Goal: Use online tool/utility: Utilize a website feature to perform a specific function

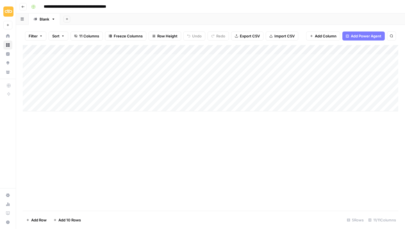
click at [22, 6] on icon "button" at bounding box center [22, 6] width 3 height 3
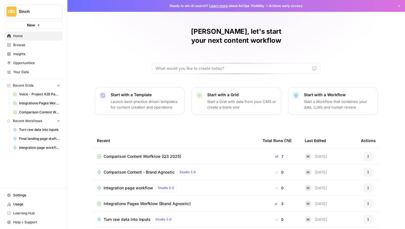
click at [139, 169] on span "Comparison Content - Brand Agnostic" at bounding box center [139, 172] width 71 height 6
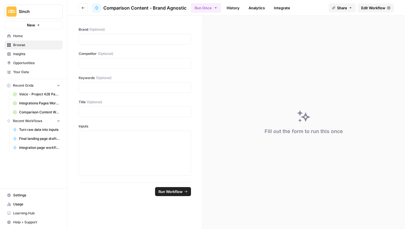
click at [366, 6] on span "Edit Workflow" at bounding box center [373, 8] width 24 height 6
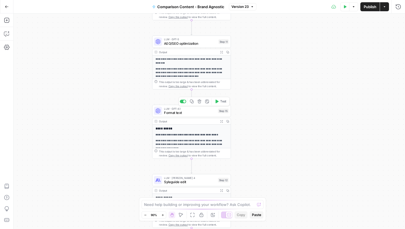
click at [174, 112] on span "Format text" at bounding box center [190, 112] width 52 height 5
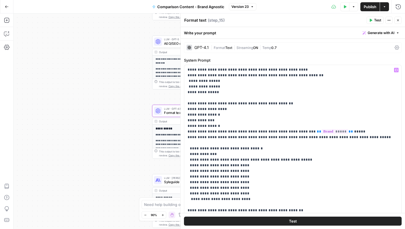
scroll to position [603, 0]
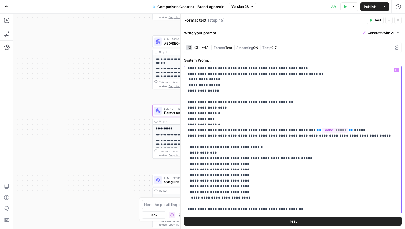
click at [241, 112] on p "**********" at bounding box center [293, 85] width 210 height 1242
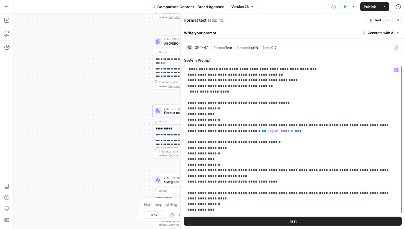
scroll to position [1018, 0]
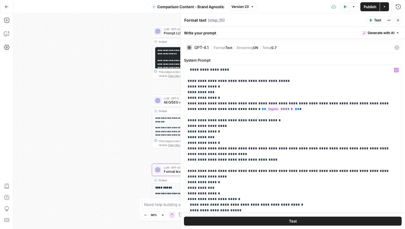
click at [168, 33] on span "Prompt LLM" at bounding box center [190, 33] width 53 height 5
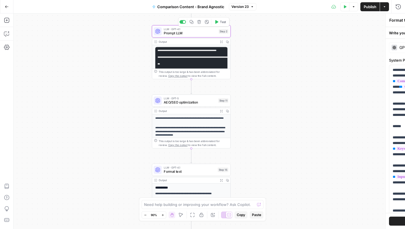
type textarea "Prompt LLM"
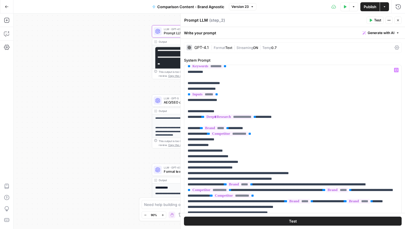
scroll to position [0, 0]
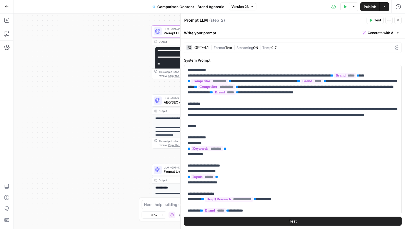
click at [397, 19] on icon "button" at bounding box center [398, 20] width 3 height 3
